Goal: Task Accomplishment & Management: Use online tool/utility

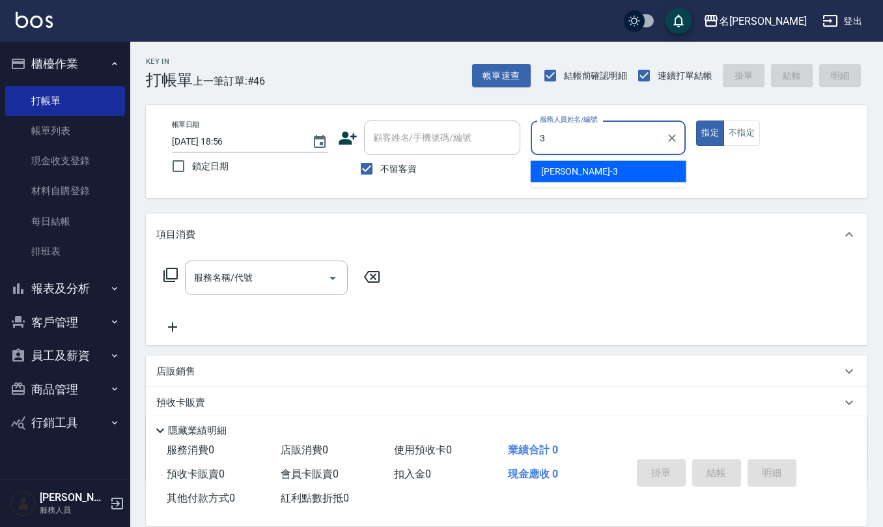
type input "[PERSON_NAME]-3"
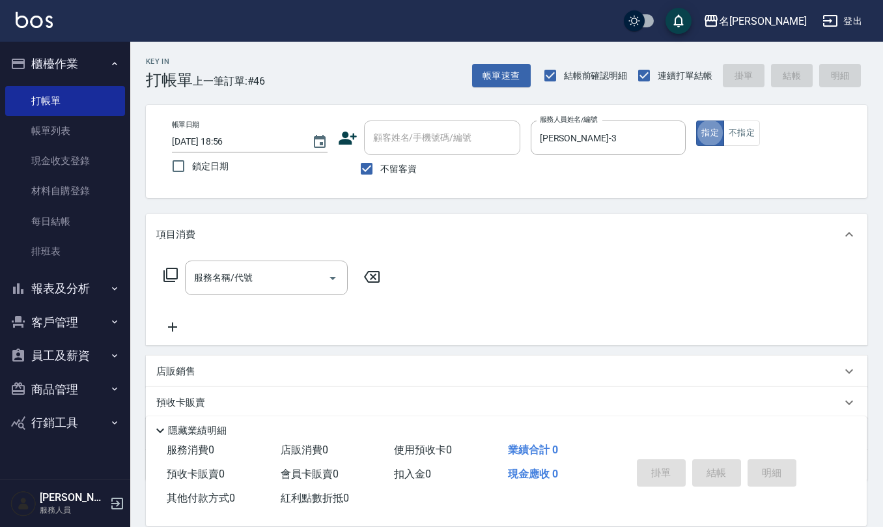
type button "true"
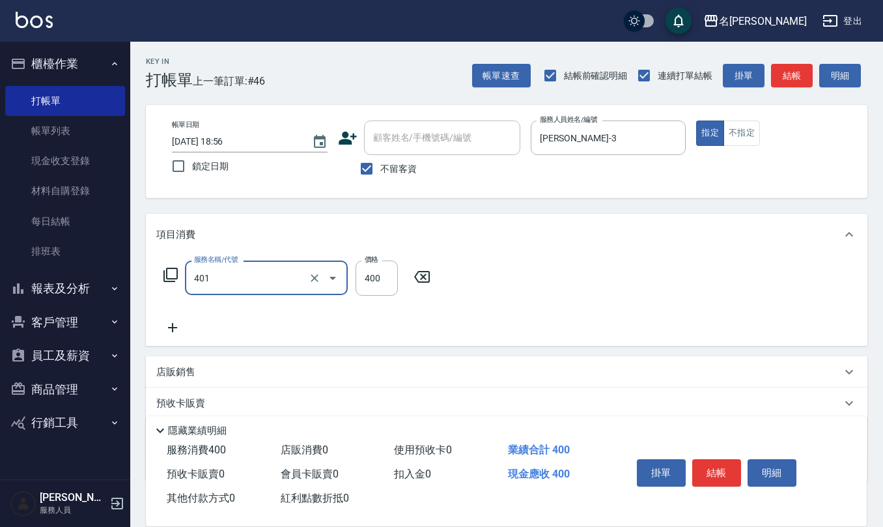
type input "剪髮(401)"
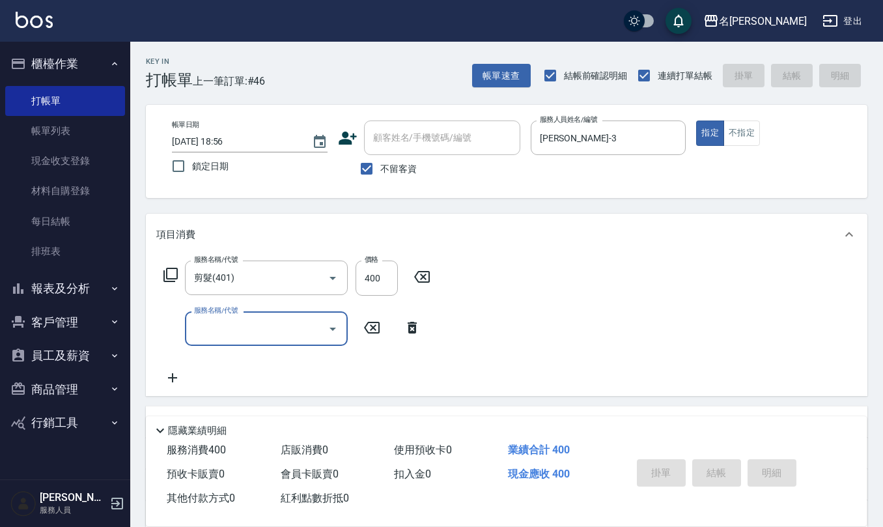
type input "[DATE] 19:31"
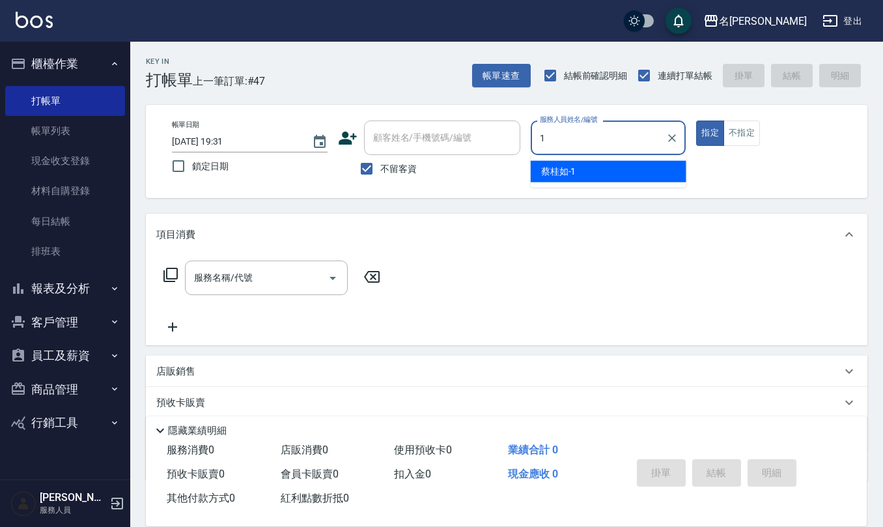
type input "[PERSON_NAME]1"
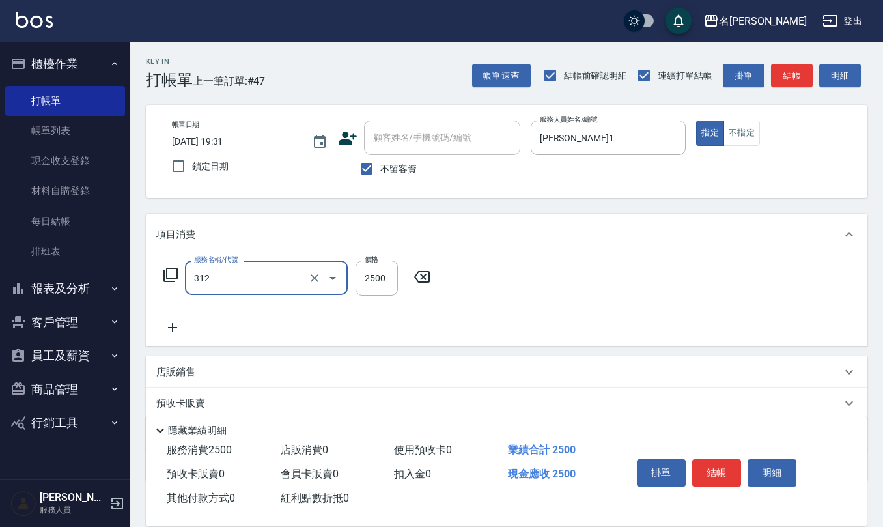
type input "有氧水離子燙2500(312)"
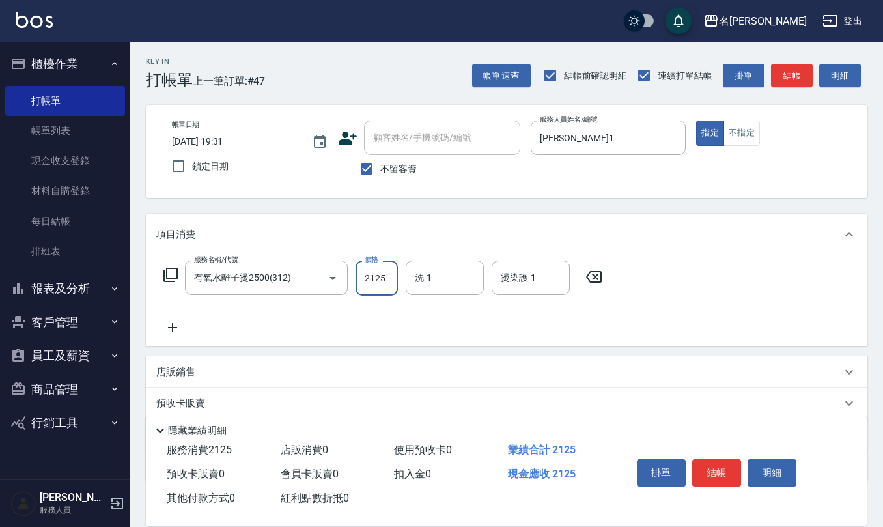
type input "2125"
type input "[PERSON_NAME]-28"
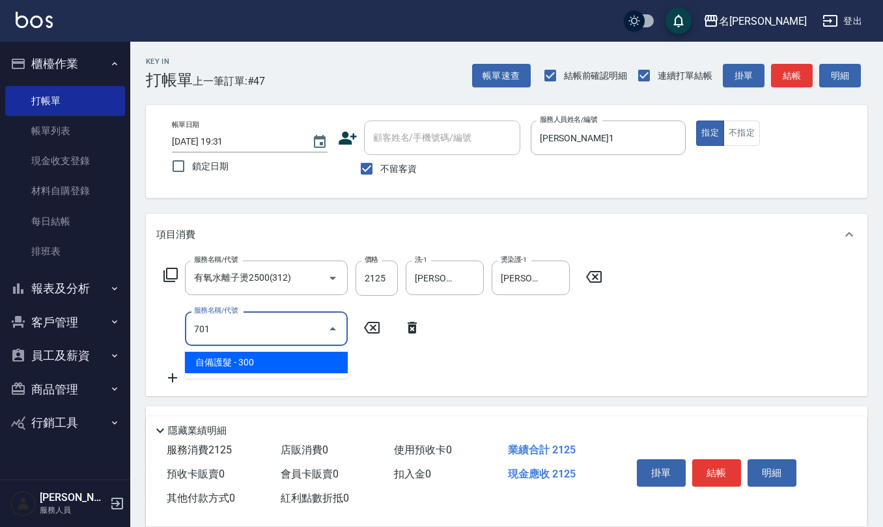
type input "自備護髮(701)"
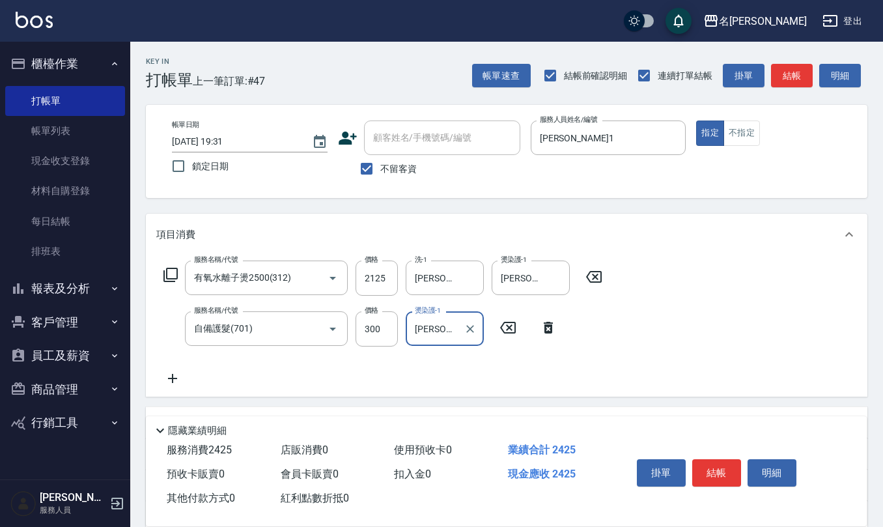
type input "[PERSON_NAME]-28"
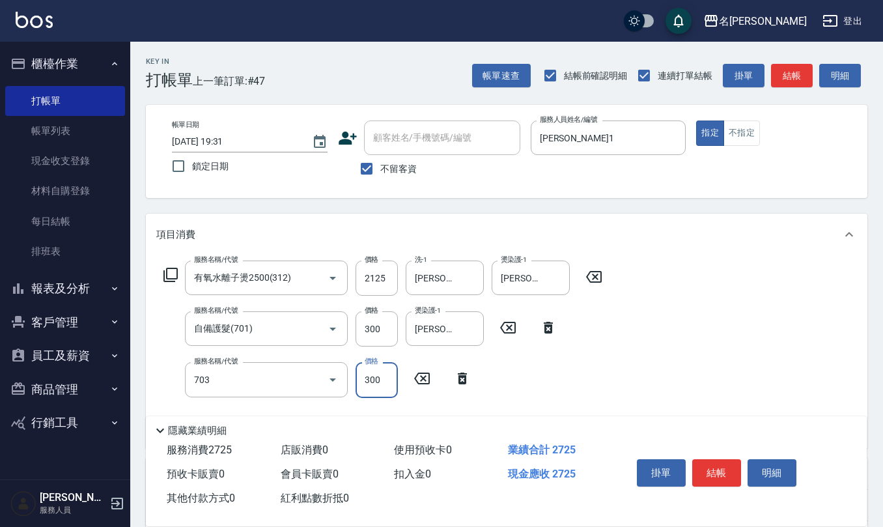
type input "(1236)設計師(703)"
type input "375"
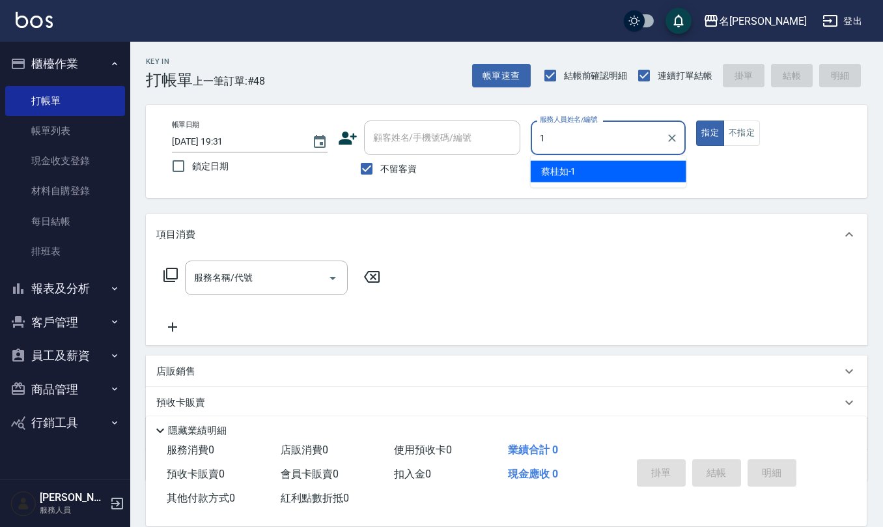
type input "[PERSON_NAME]1"
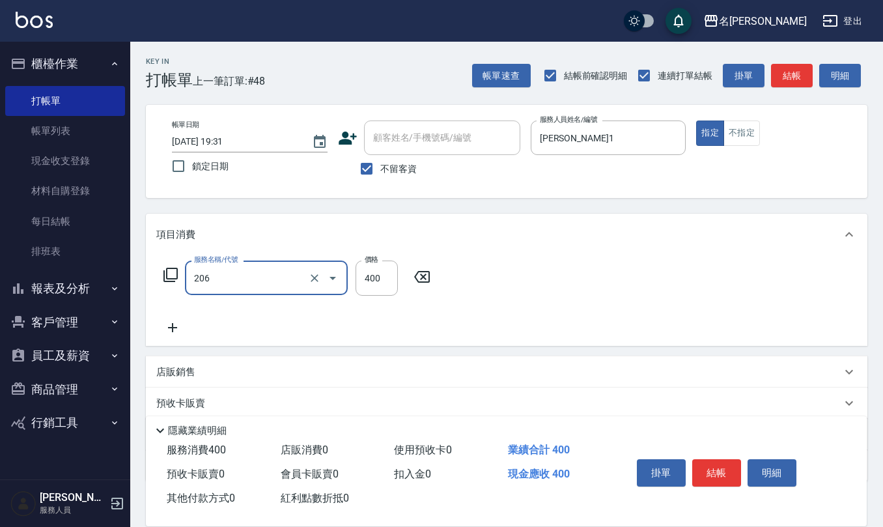
type input "健康洗(206)"
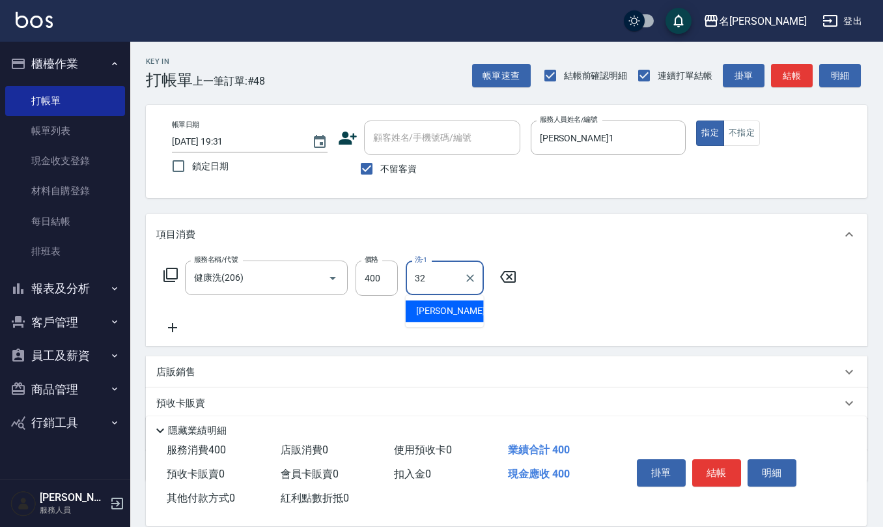
type input "[PERSON_NAME]-32"
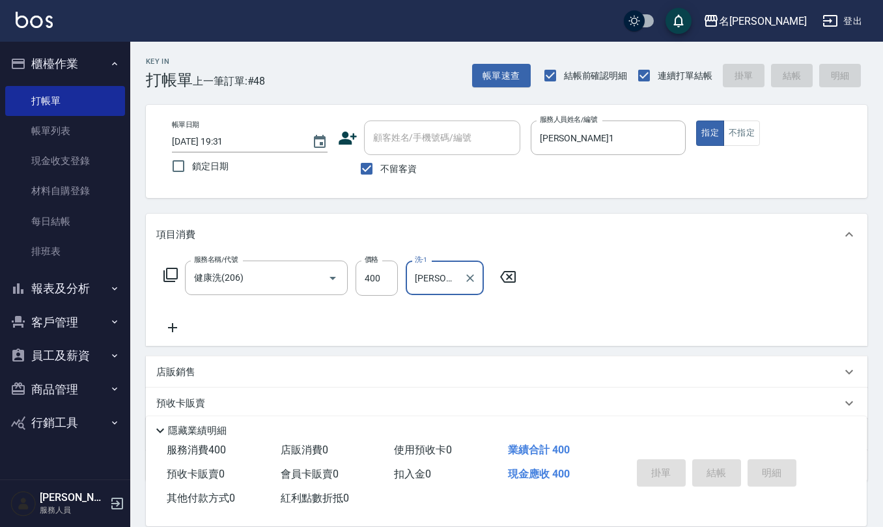
type input "[DATE] 19:32"
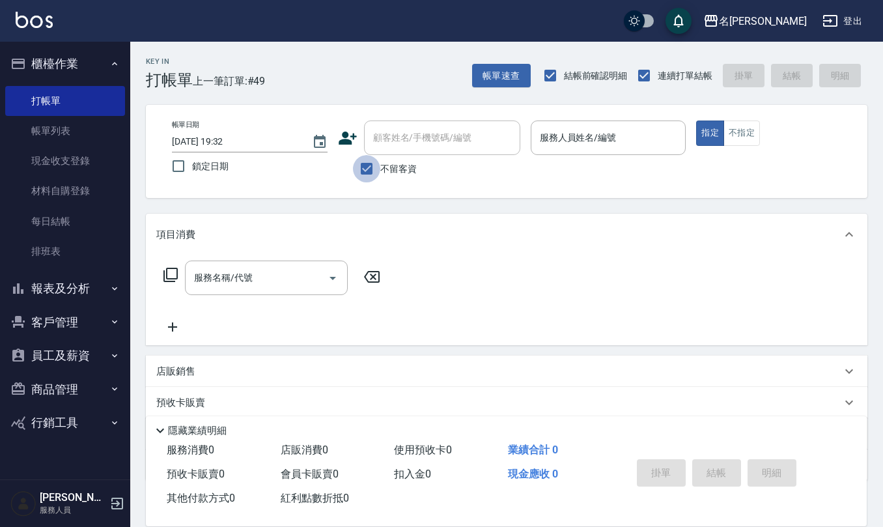
click at [363, 168] on input "不留客資" at bounding box center [366, 168] width 27 height 27
checkbox input "false"
click at [394, 143] on input "顧客姓名/手機號碼/編號" at bounding box center [432, 137] width 125 height 23
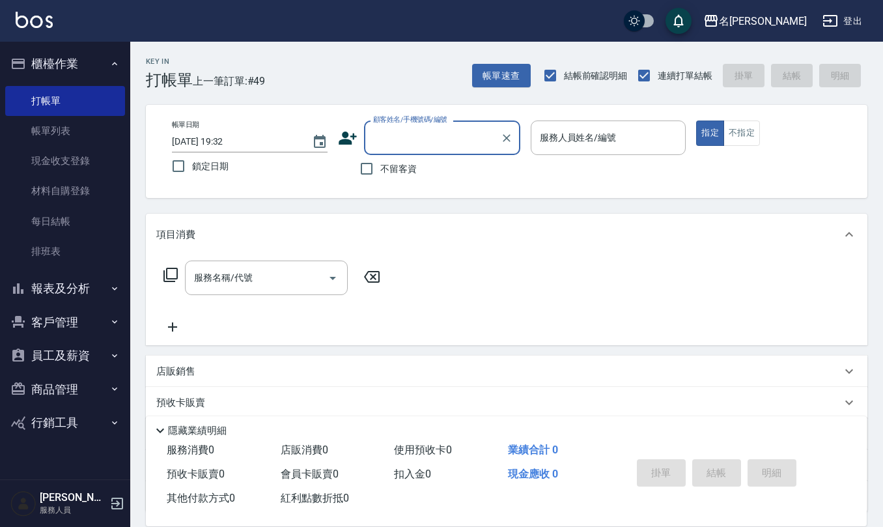
click at [394, 143] on input "顧客姓名/手機號碼/編號" at bounding box center [432, 137] width 125 height 23
type input "[PERSON_NAME]/0987138039/0987138039"
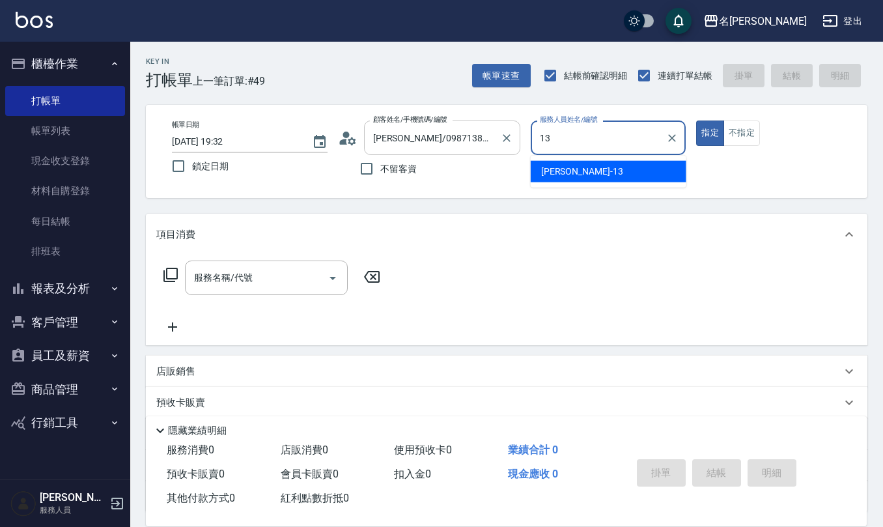
type input "[PERSON_NAME]-13"
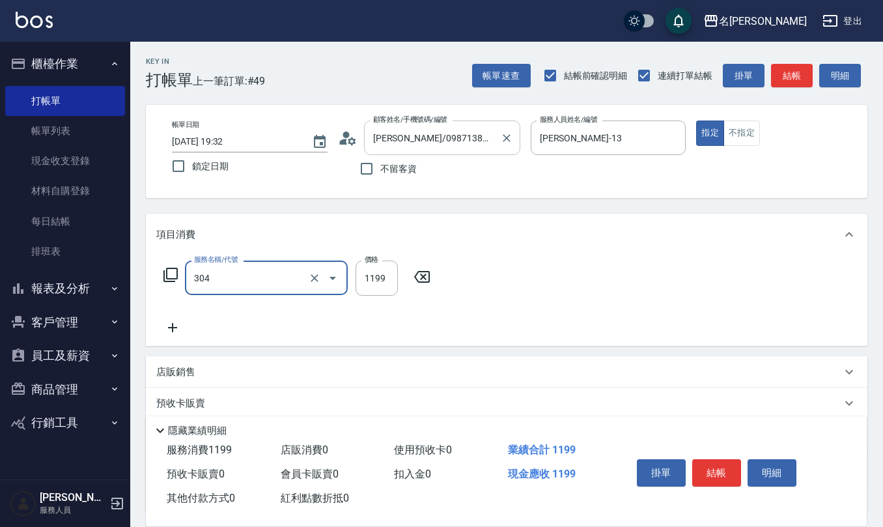
type input "離子燙(特價)(304)"
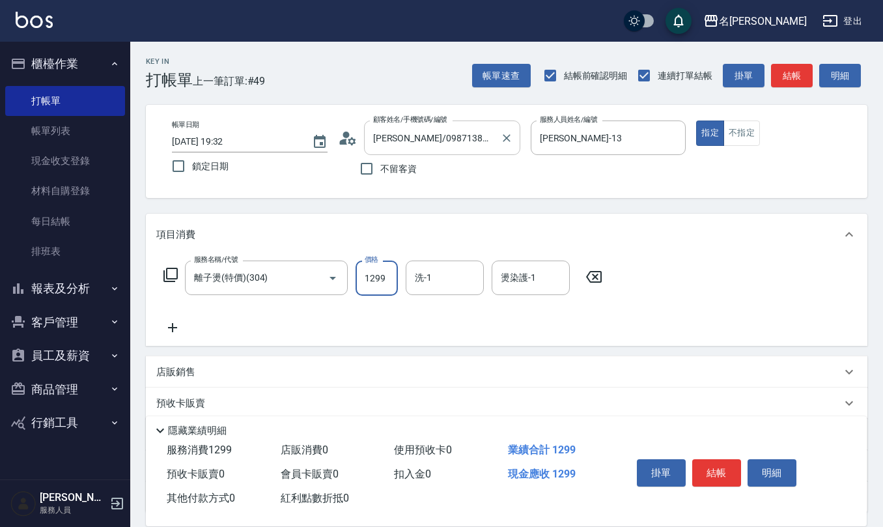
type input "1299"
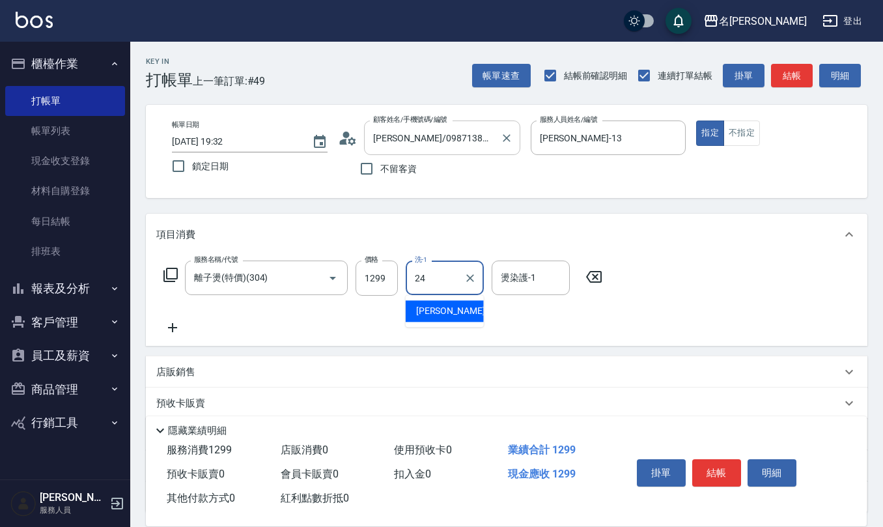
type input "[PERSON_NAME]-24"
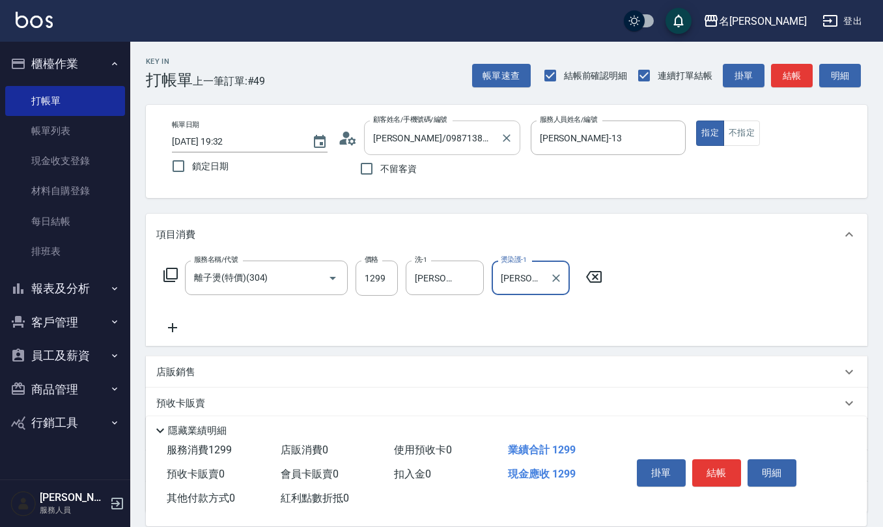
type input "[PERSON_NAME]-24"
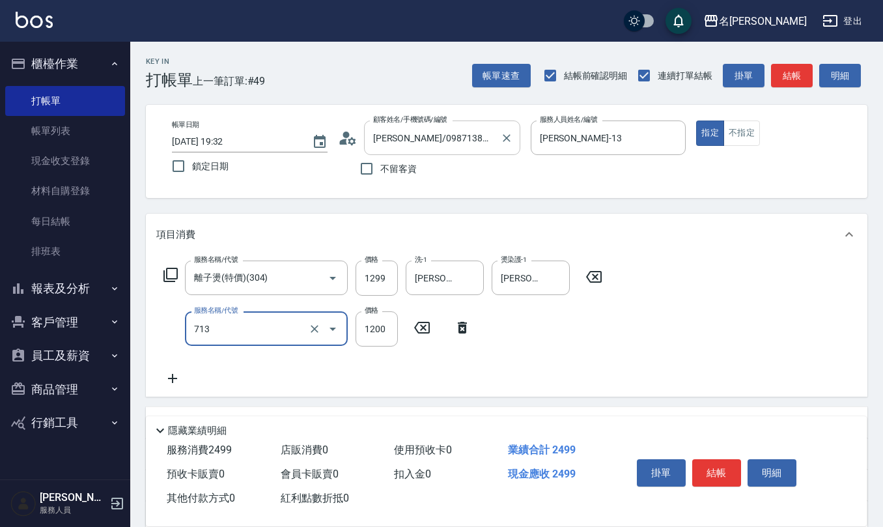
type input "水樣結構式1200(713)"
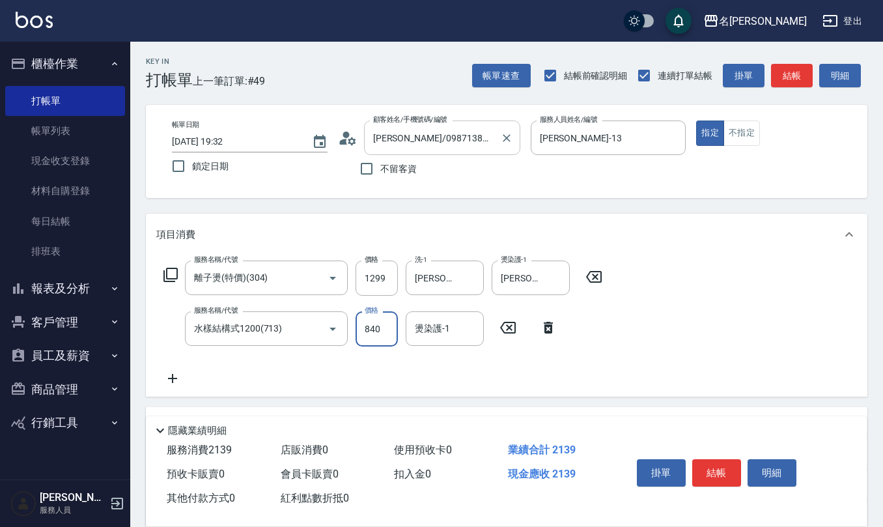
type input "840"
type input "[PERSON_NAME]-24"
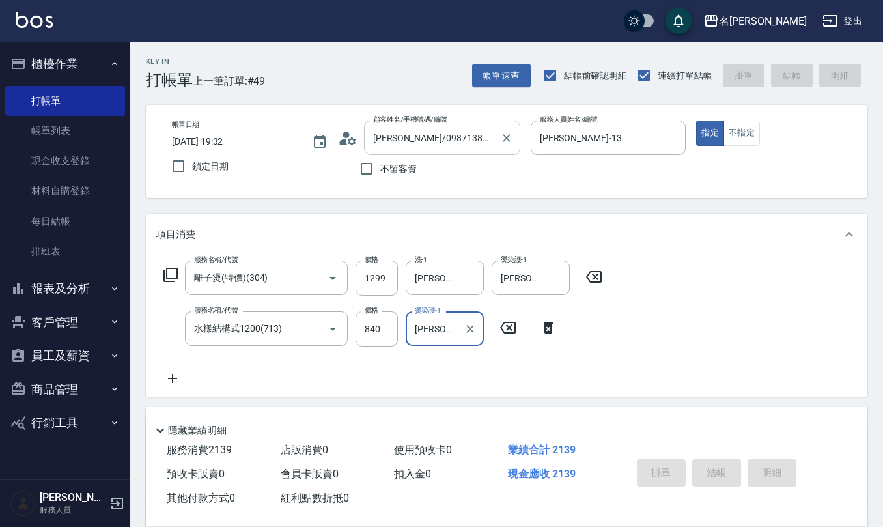
type input "[DATE] 19:38"
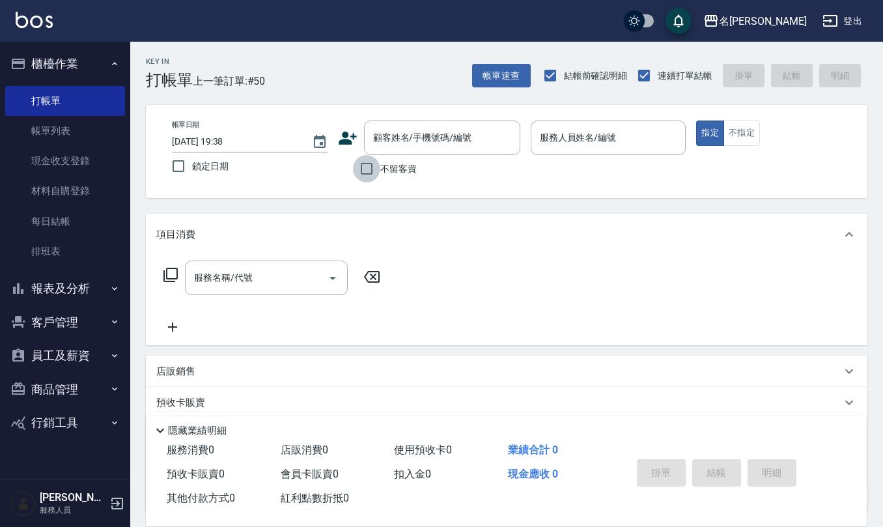
click at [371, 169] on input "不留客資" at bounding box center [366, 168] width 27 height 27
checkbox input "true"
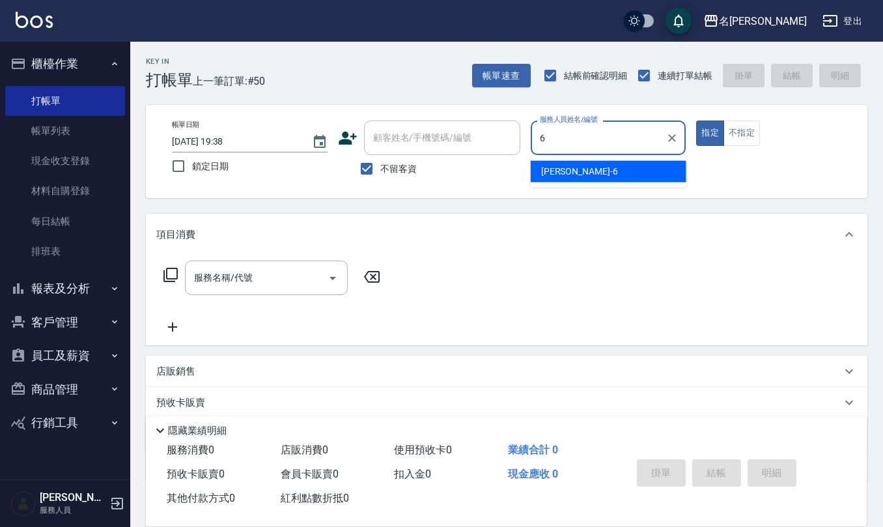
type input "[PERSON_NAME]-6"
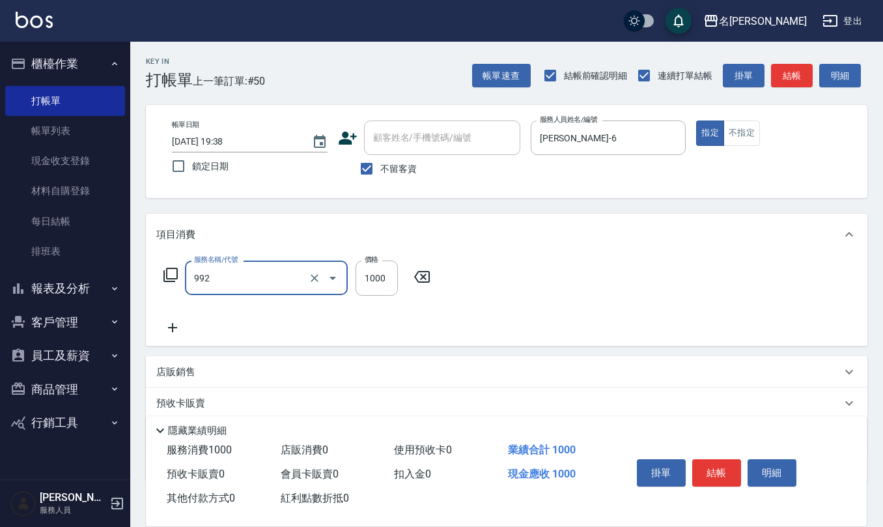
type input "接髮(992)"
type input "4000"
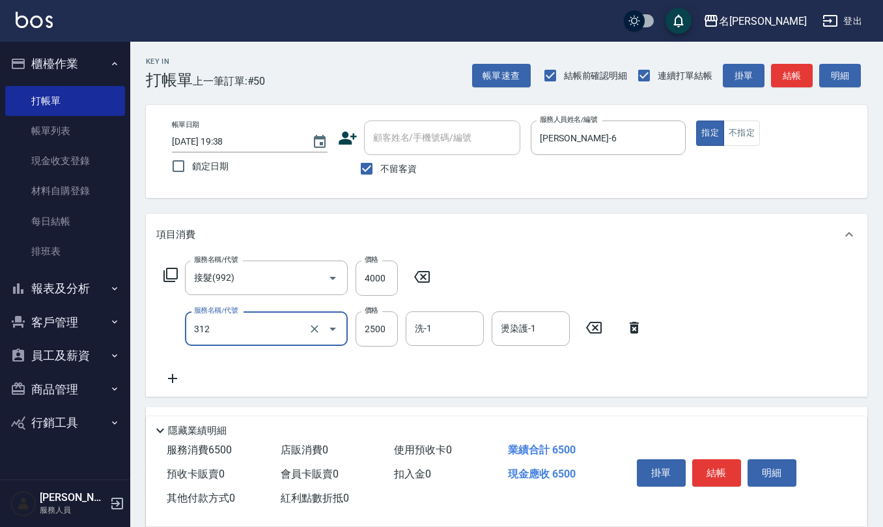
type input "有氧水離子燙2500(312)"
type input "1599"
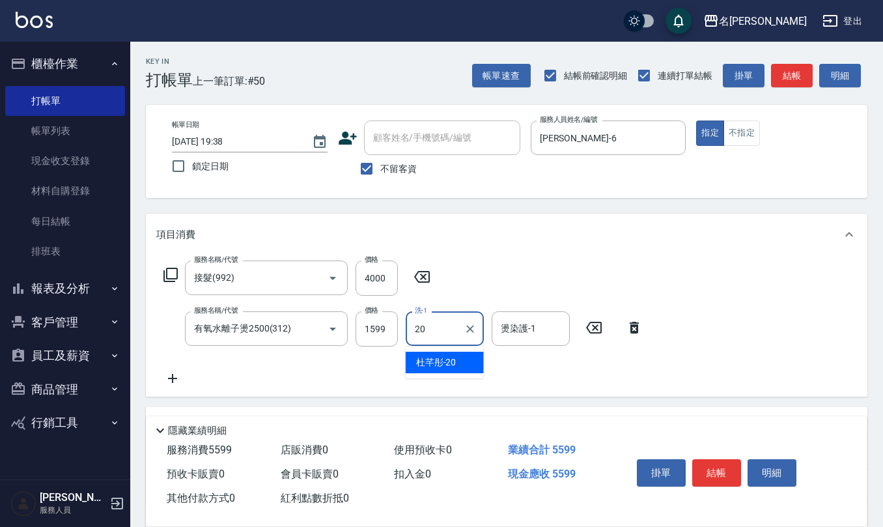
type input "[PERSON_NAME]-20"
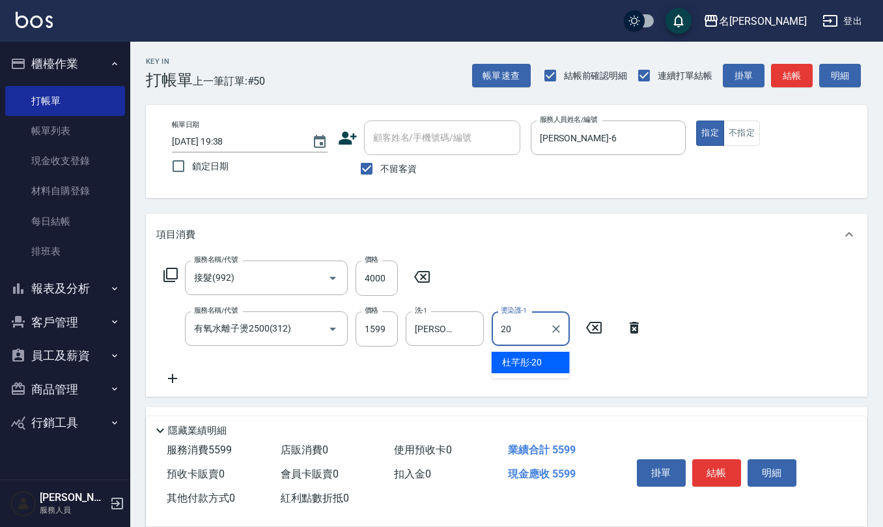
type input "[PERSON_NAME]-20"
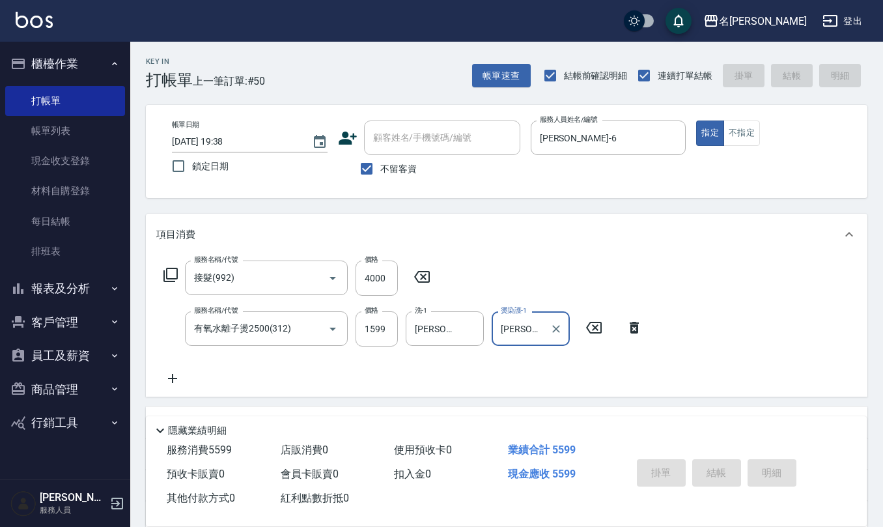
type input "[DATE] 19:44"
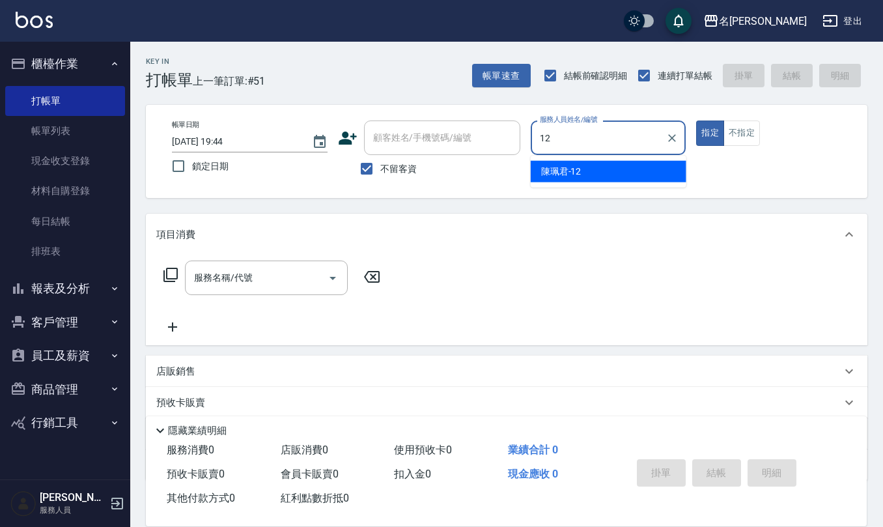
type input "[PERSON_NAME]-12"
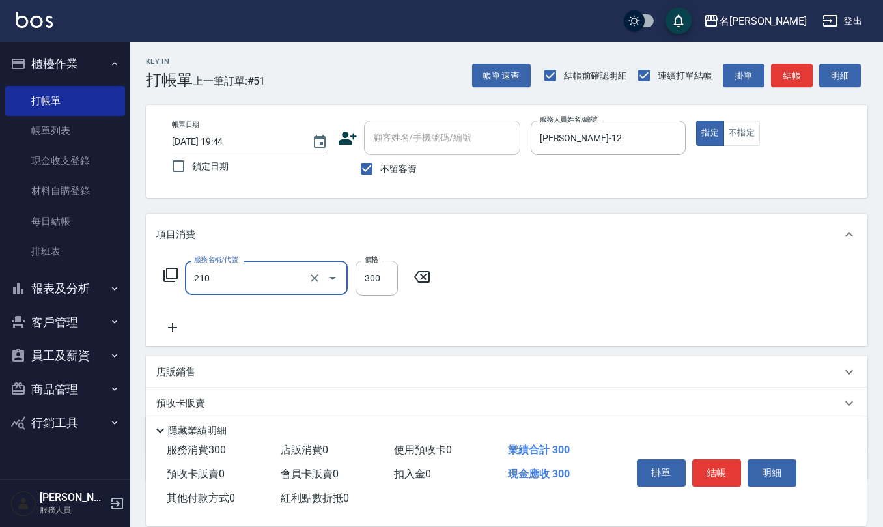
type input "歐娜洗髮精(210)"
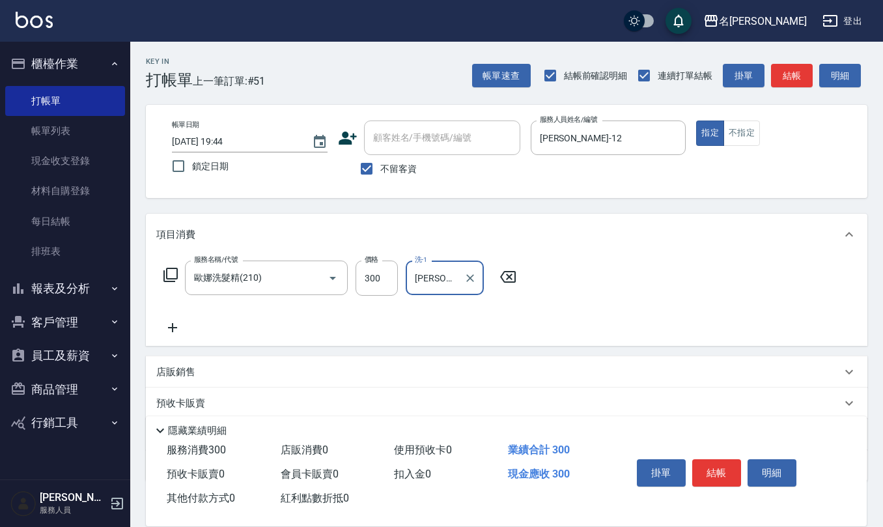
type input "[PERSON_NAME]-21"
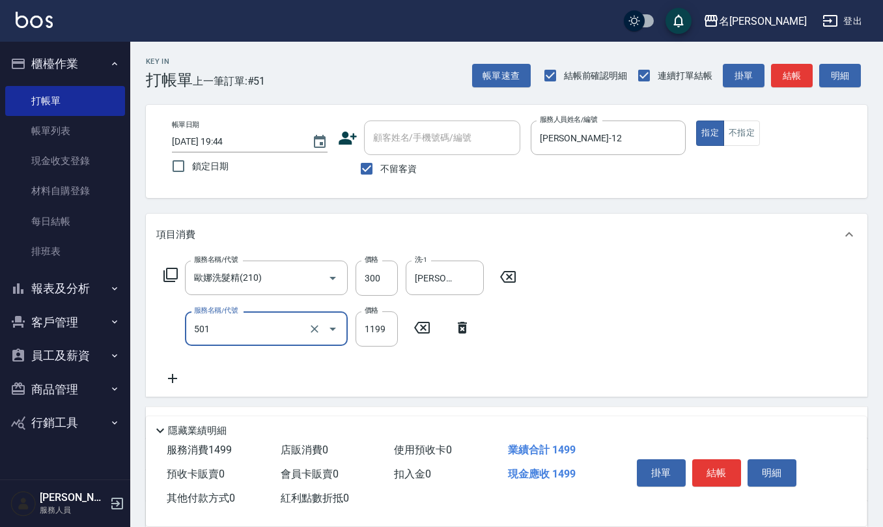
type input "染髮(501)"
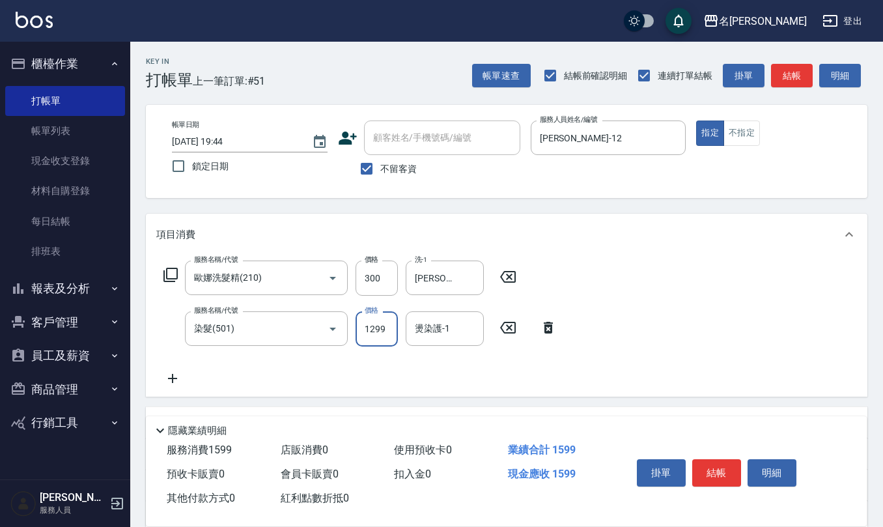
type input "1299"
type input "[PERSON_NAME]-21"
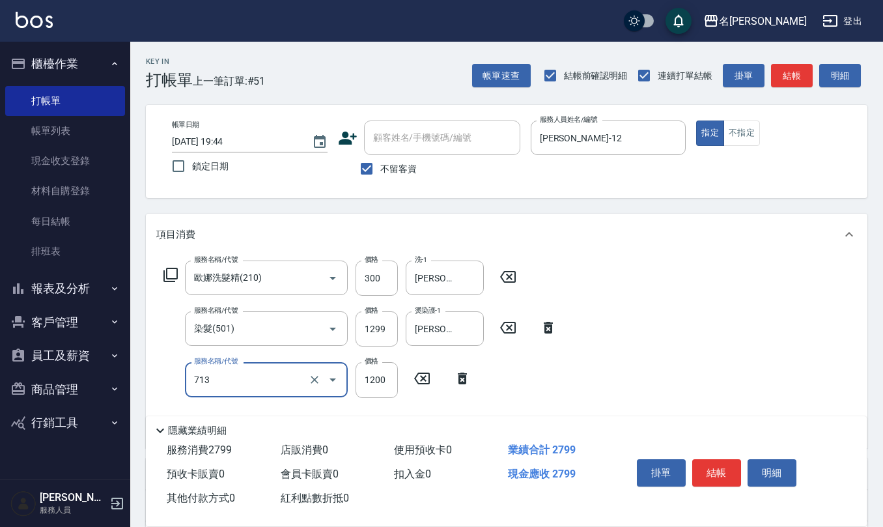
type input "水樣結構式1200(713)"
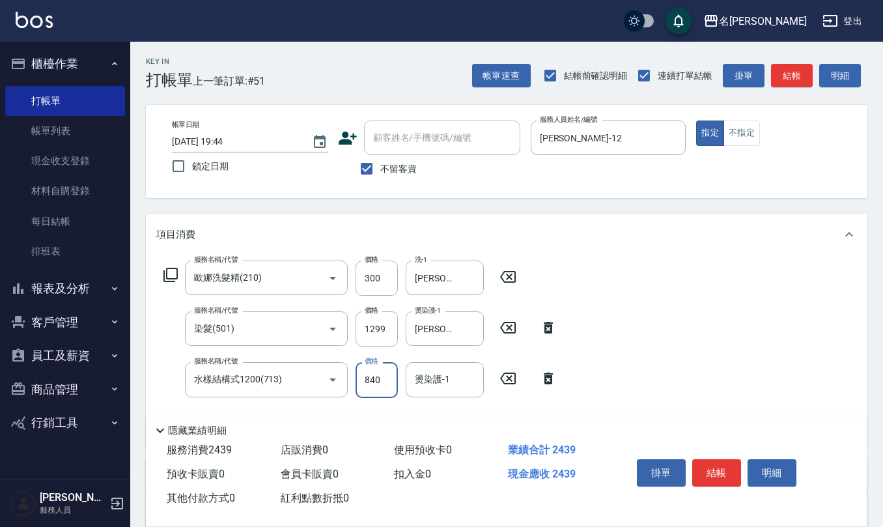
type input "840"
type input "[PERSON_NAME]-21"
click at [367, 165] on input "不留客資" at bounding box center [366, 168] width 27 height 27
checkbox input "false"
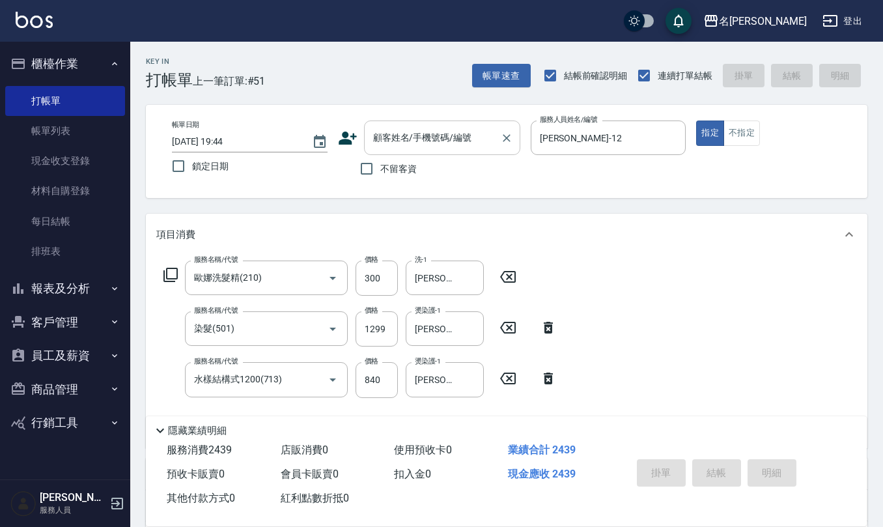
click at [379, 141] on input "顧客姓名/手機號碼/編號" at bounding box center [432, 137] width 125 height 23
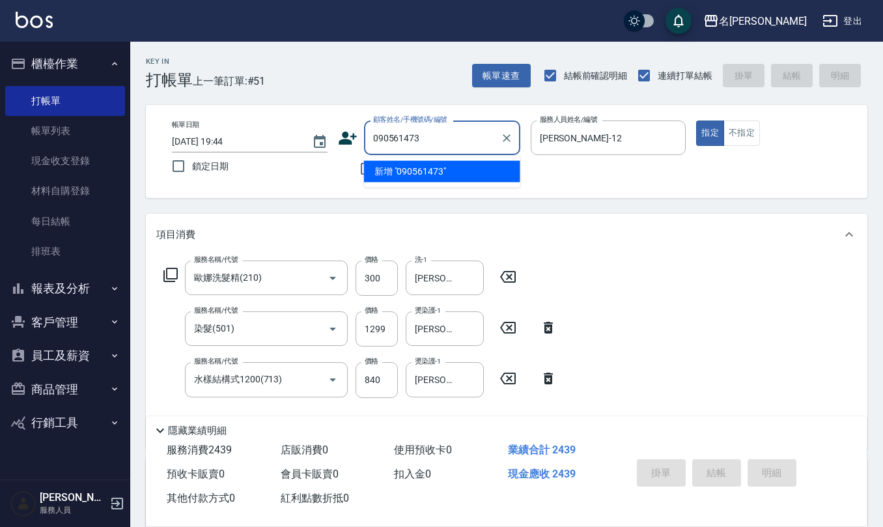
type input "0905614735"
drag, startPoint x: 423, startPoint y: 141, endPoint x: 373, endPoint y: 139, distance: 50.2
click at [373, 139] on input "0905614735" at bounding box center [432, 137] width 125 height 23
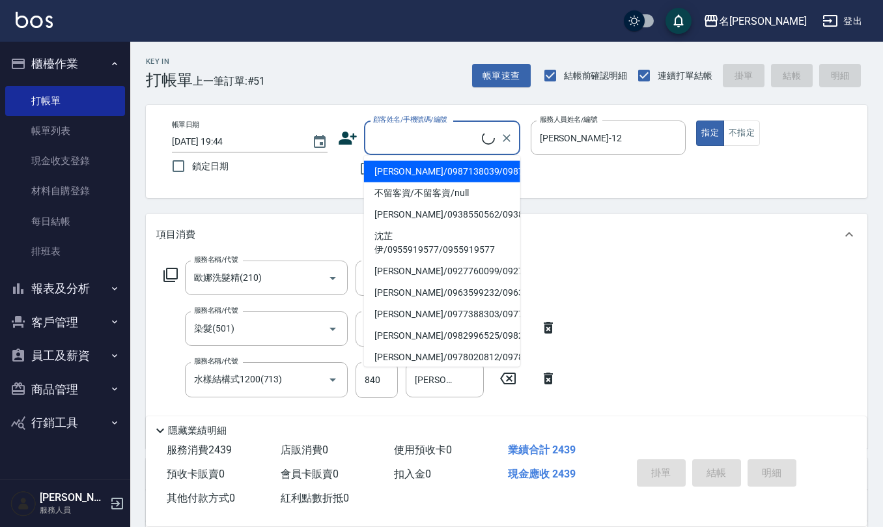
click at [351, 141] on icon at bounding box center [348, 138] width 18 height 13
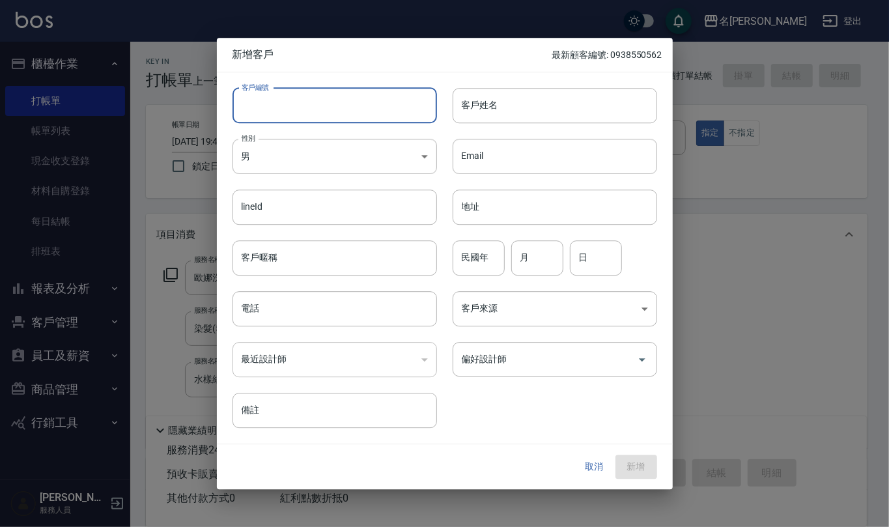
paste input "0905614735"
type input "0905614735"
click at [407, 303] on input "電話" at bounding box center [335, 308] width 205 height 35
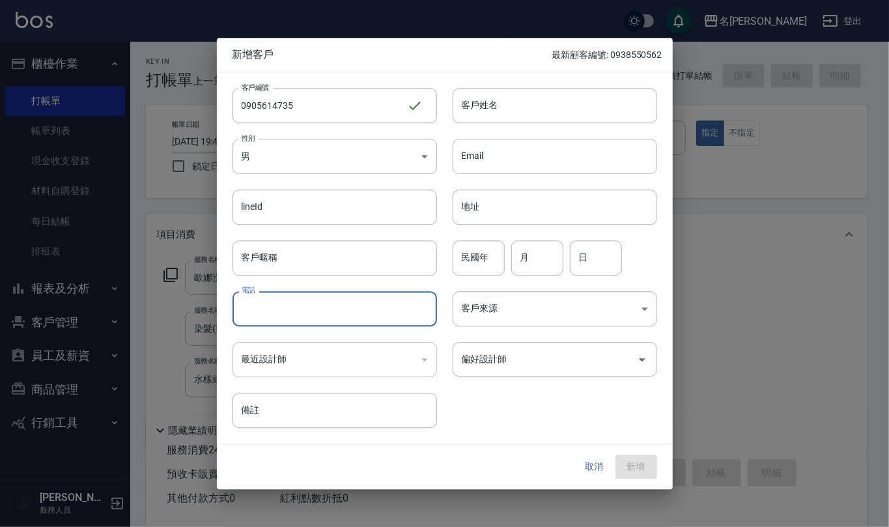
paste input "0905614735"
type input "0905614735"
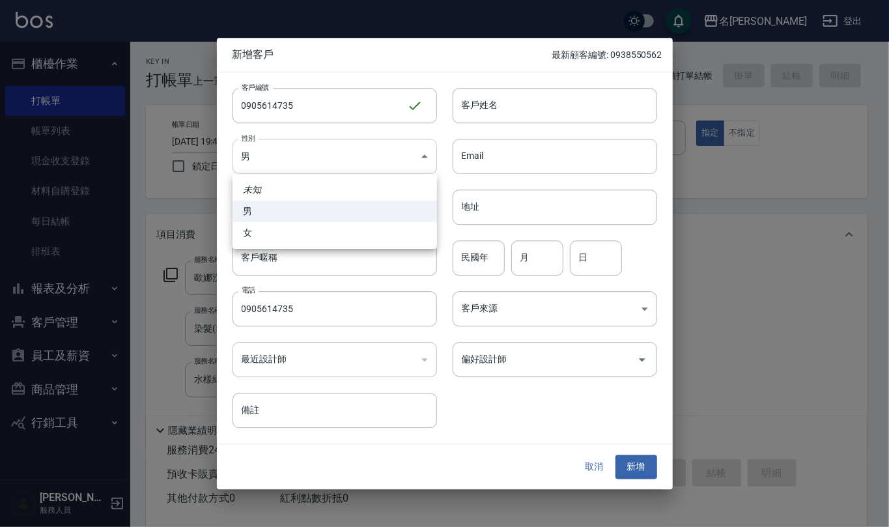
click at [427, 162] on body "名留仁二 登出 櫃檯作業 打帳單 帳單列表 現金收支登錄 材料自購登錄 每日結帳 排班表 報表及分析 報表目錄 店家區間累計表 店家日報表 互助日報表 互助月…" at bounding box center [444, 368] width 889 height 737
click at [405, 233] on li "女" at bounding box center [335, 232] width 205 height 21
type input "[DEMOGRAPHIC_DATA]"
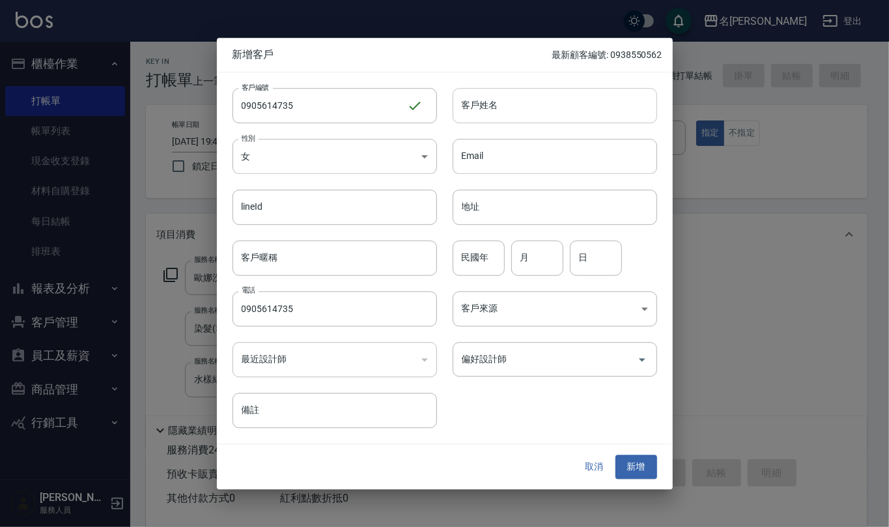
click at [490, 110] on input "客戶姓名" at bounding box center [555, 105] width 205 height 35
type input "[PERSON_NAME]"
click at [489, 262] on input "民國年" at bounding box center [479, 257] width 52 height 35
click at [554, 357] on input "偏好設計師" at bounding box center [545, 359] width 173 height 23
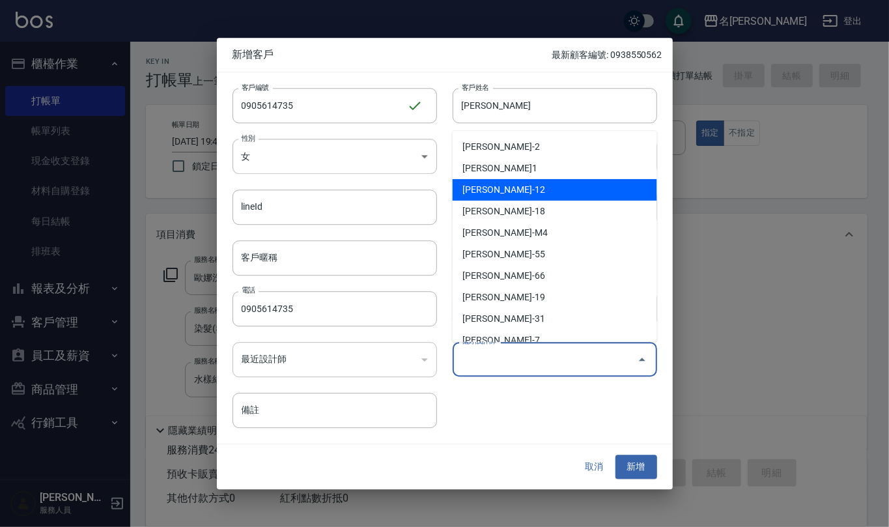
click at [547, 195] on li "[PERSON_NAME]-12" at bounding box center [555, 189] width 205 height 21
type input "陳珮君"
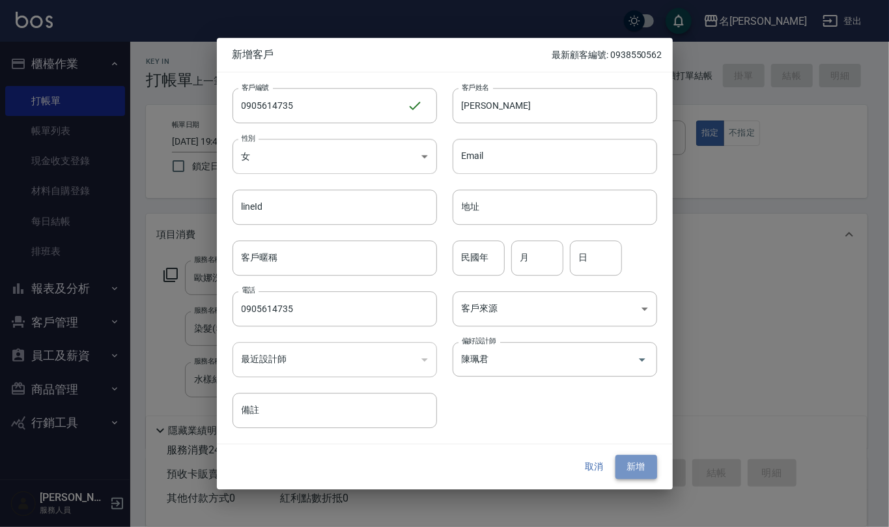
click at [640, 463] on button "新增" at bounding box center [637, 467] width 42 height 24
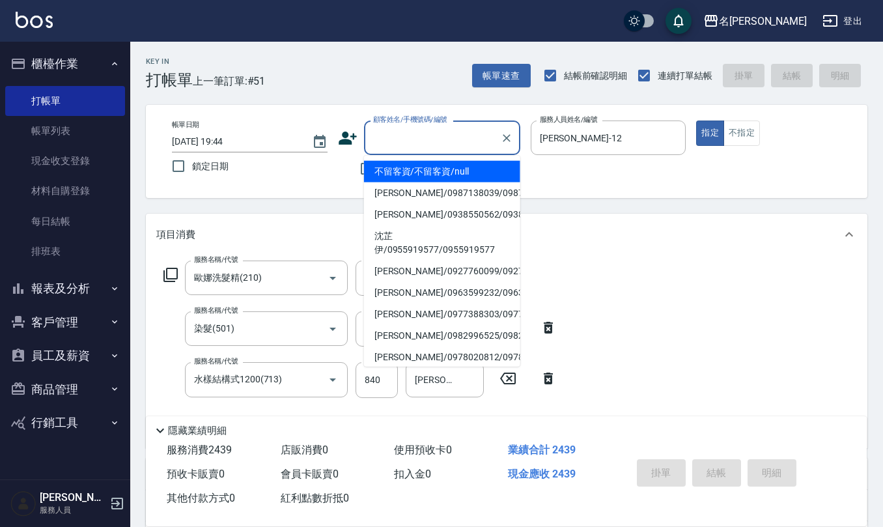
paste input "0905614735"
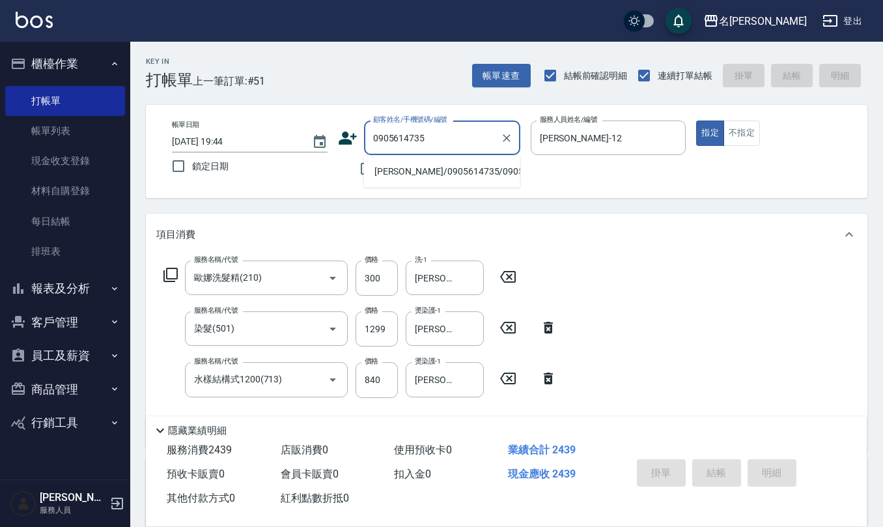
type input "[PERSON_NAME]/0905614735/0905614735"
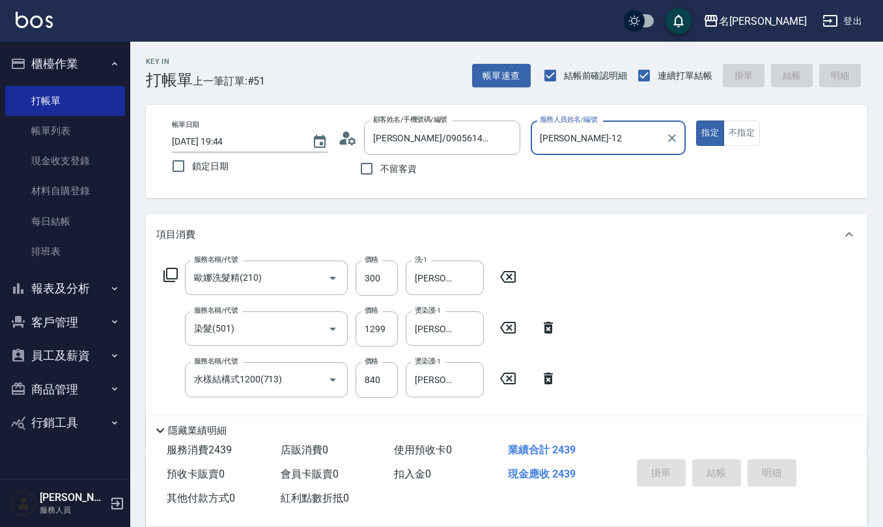
type input "[DATE] 20:09"
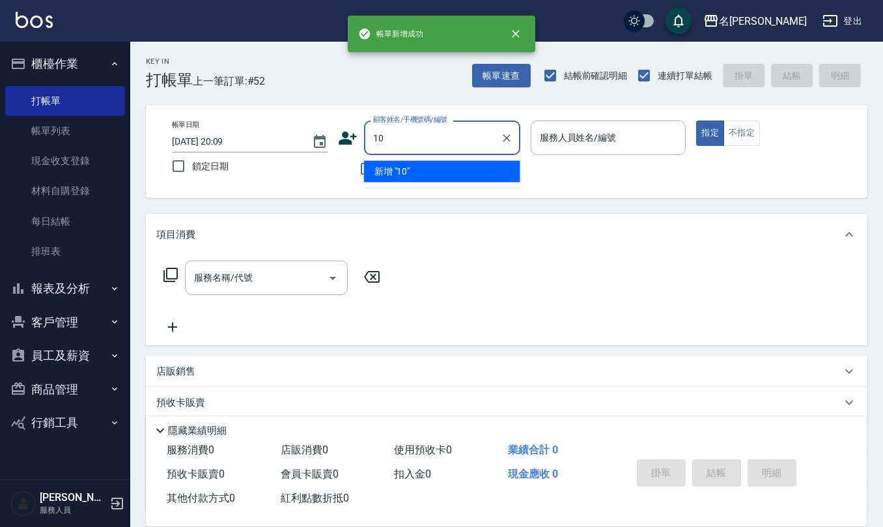
type input "10"
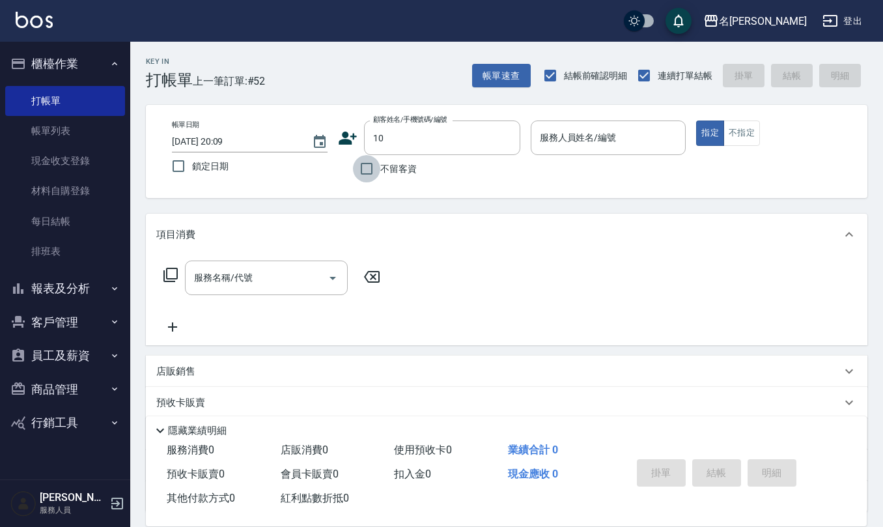
click at [357, 165] on input "不留客資" at bounding box center [366, 168] width 27 height 27
checkbox input "true"
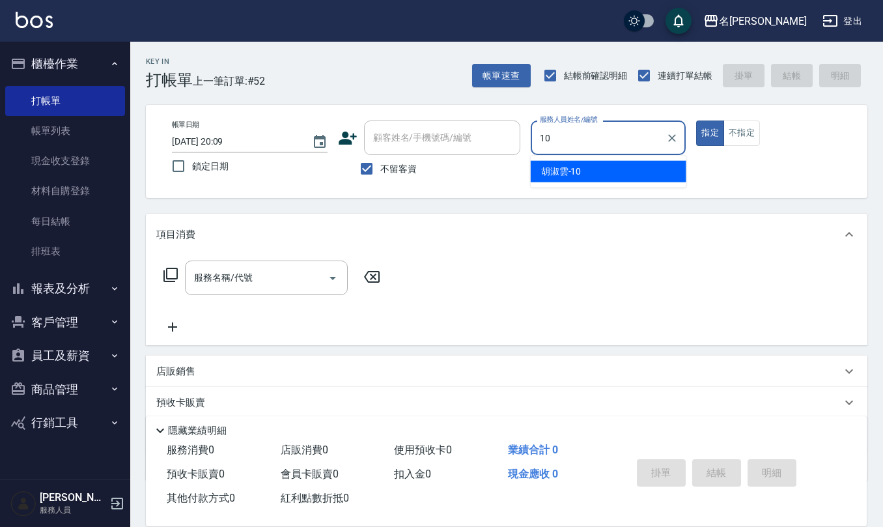
type input "[PERSON_NAME]-10"
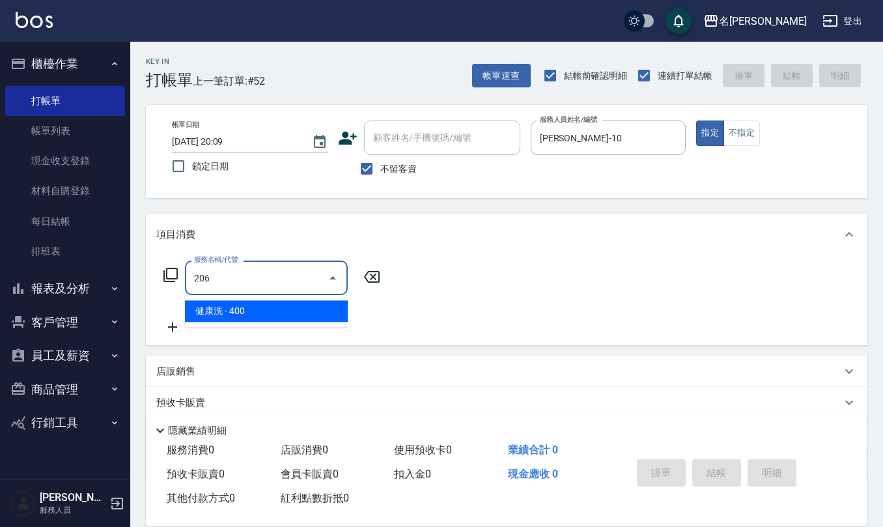
type input "健康洗(206)"
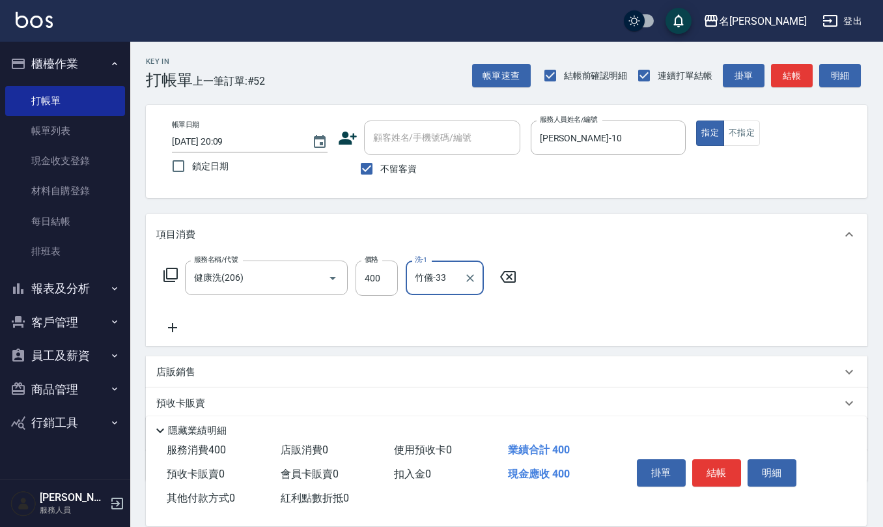
type input "竹儀-33"
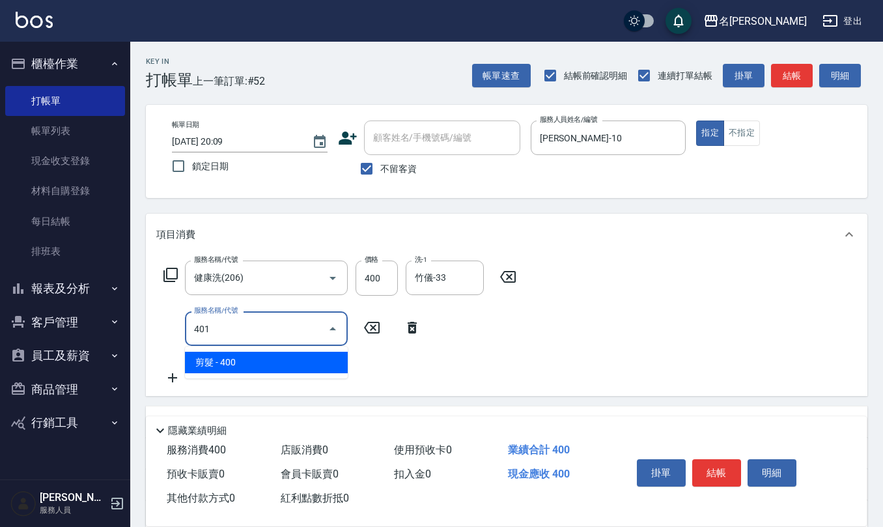
type input "剪髮(401)"
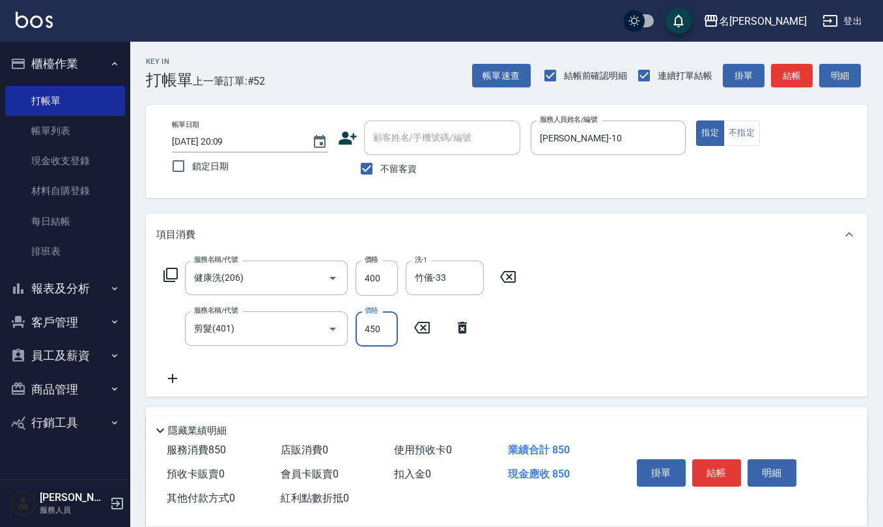
type input "450"
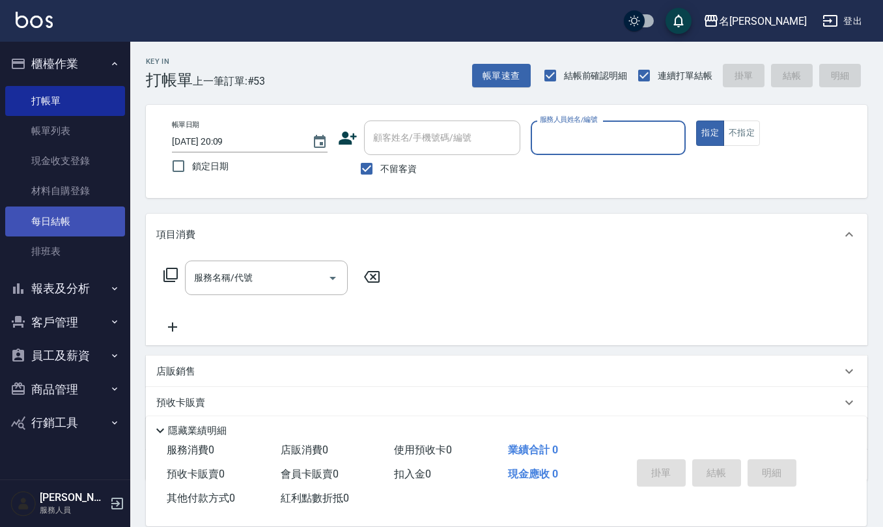
click at [86, 214] on link "每日結帳" at bounding box center [65, 222] width 120 height 30
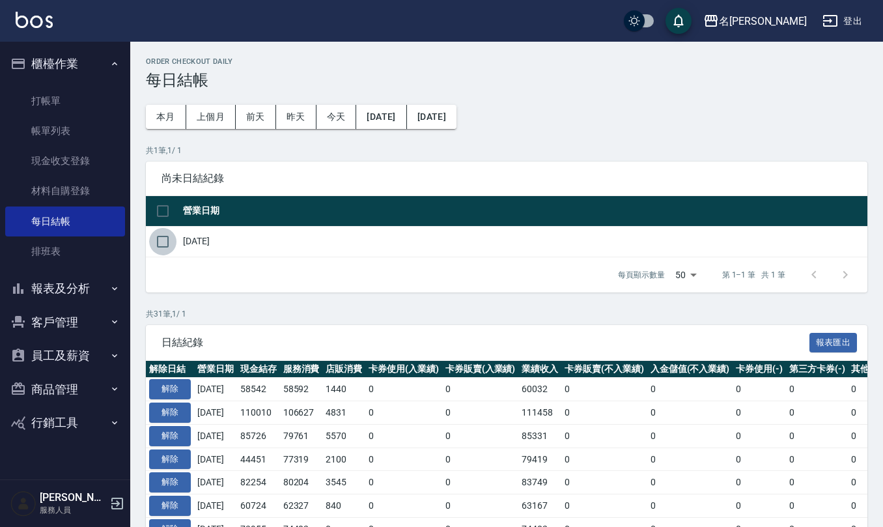
click at [162, 240] on input "checkbox" at bounding box center [162, 241] width 27 height 27
checkbox input "true"
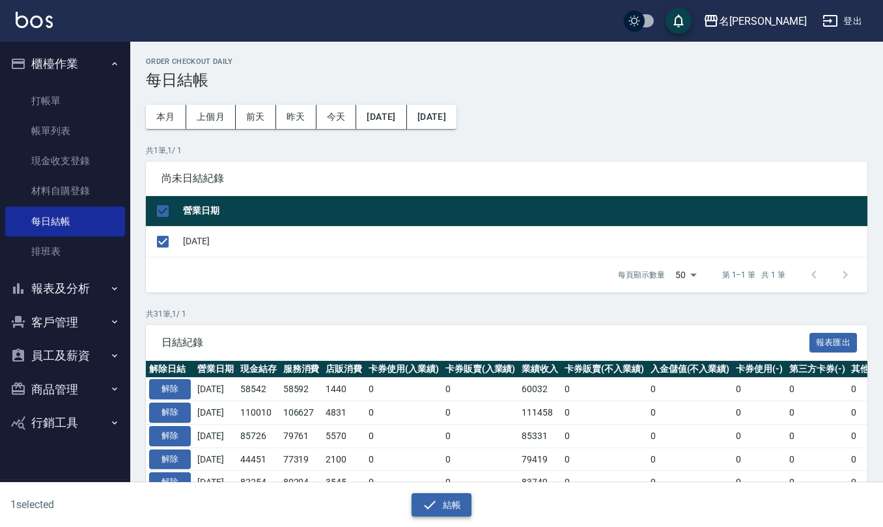
click at [462, 506] on button "結帳" at bounding box center [442, 505] width 61 height 24
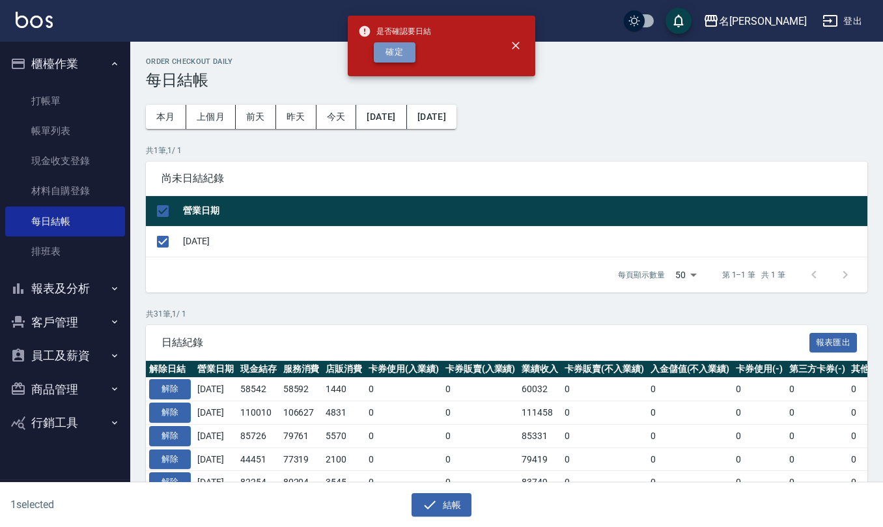
click at [403, 48] on button "確定" at bounding box center [395, 52] width 42 height 20
checkbox input "false"
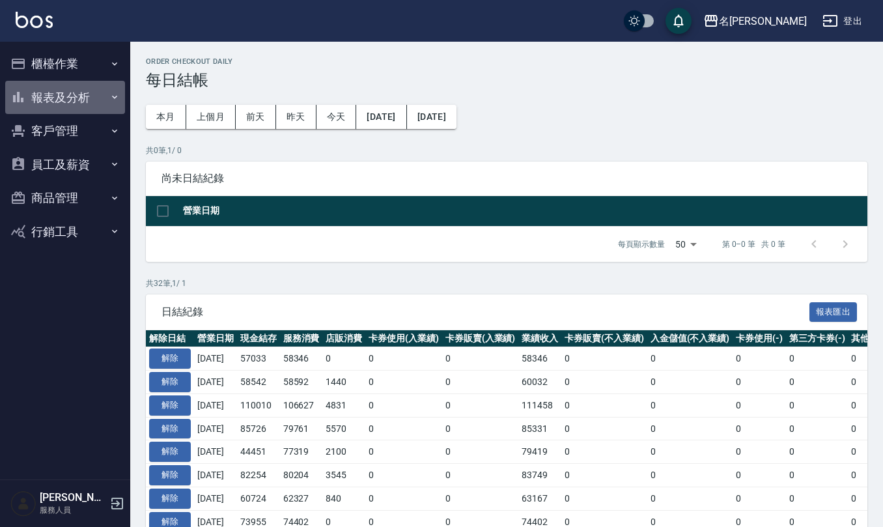
click at [106, 93] on button "報表及分析" at bounding box center [65, 98] width 120 height 34
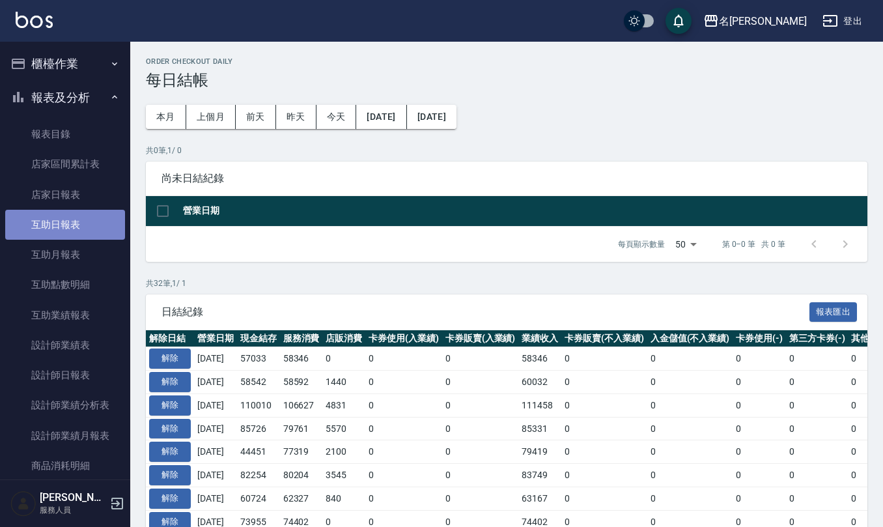
click at [93, 220] on link "互助日報表" at bounding box center [65, 225] width 120 height 30
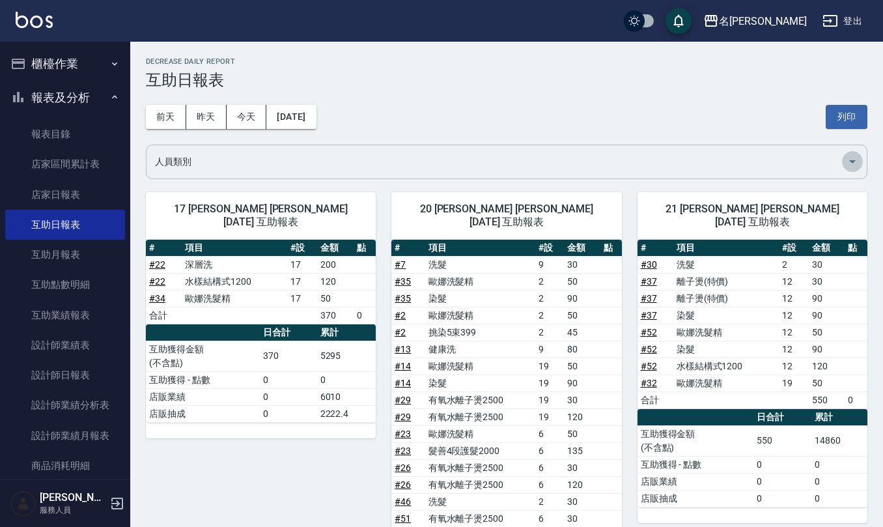
click at [853, 157] on icon "Open" at bounding box center [853, 162] width 16 height 16
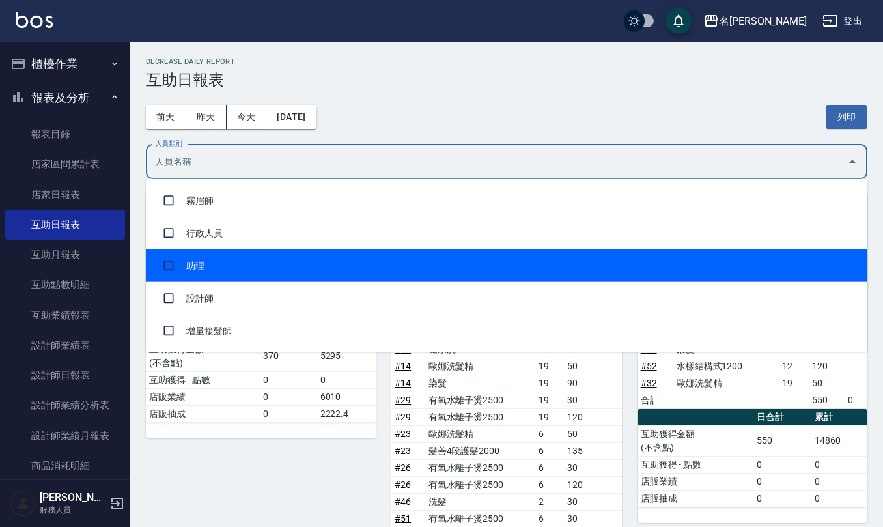
click at [850, 256] on li "助理" at bounding box center [507, 266] width 722 height 33
checkbox input "true"
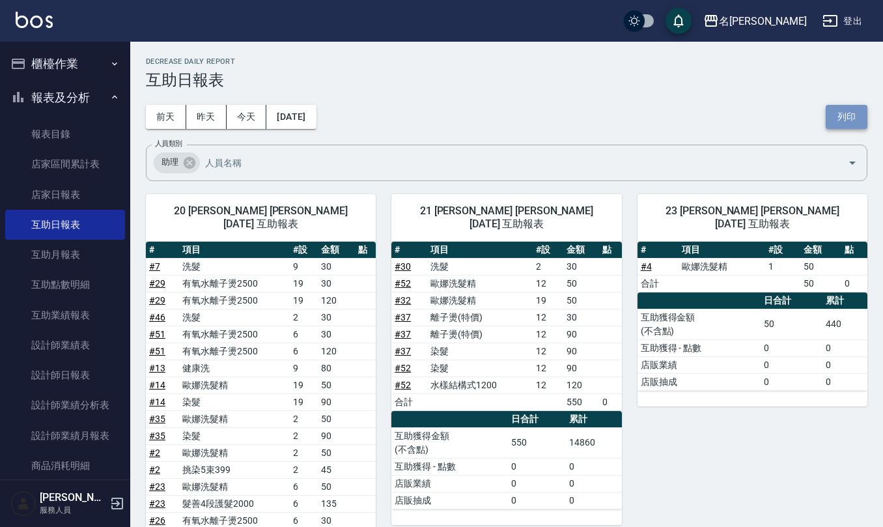
click at [855, 113] on button "列印" at bounding box center [847, 117] width 42 height 24
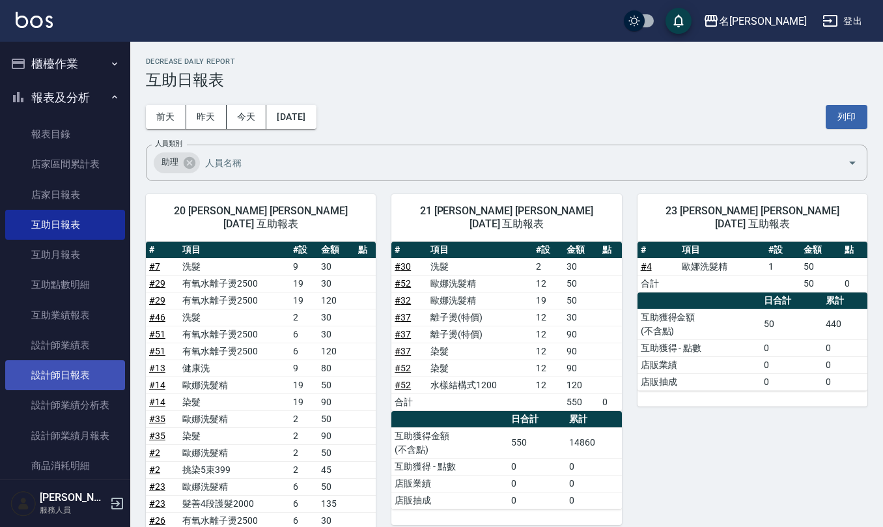
click at [74, 370] on link "設計師日報表" at bounding box center [65, 375] width 120 height 30
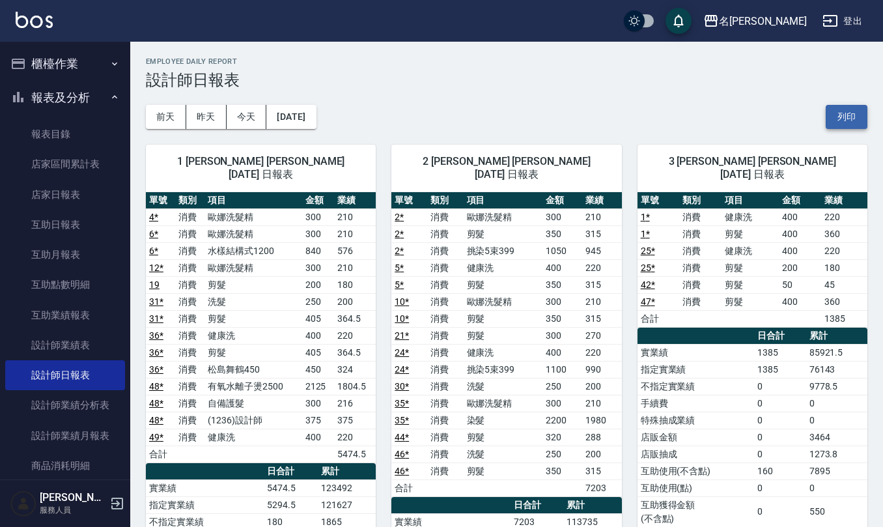
click at [844, 121] on button "列印" at bounding box center [847, 117] width 42 height 24
click at [79, 193] on link "店家日報表" at bounding box center [65, 195] width 120 height 30
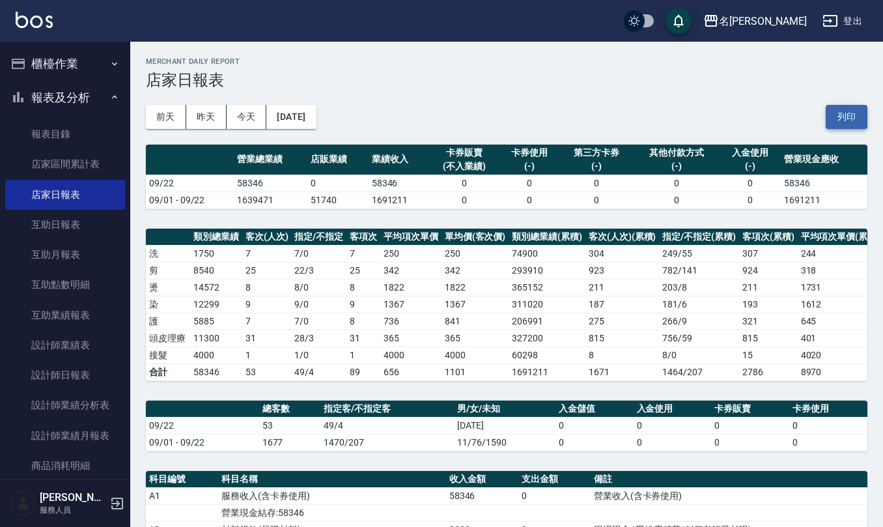
click at [850, 110] on button "列印" at bounding box center [847, 117] width 42 height 24
